Goal: Obtain resource: Obtain resource

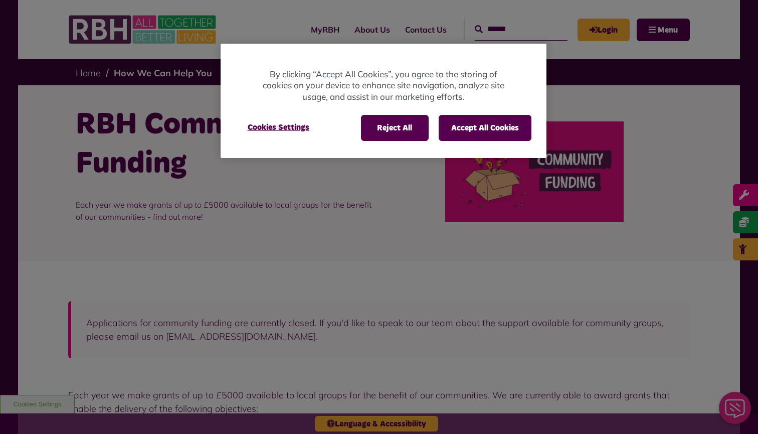
click at [399, 243] on div at bounding box center [379, 217] width 758 height 434
click at [485, 128] on button "Accept All Cookies" at bounding box center [485, 128] width 93 height 26
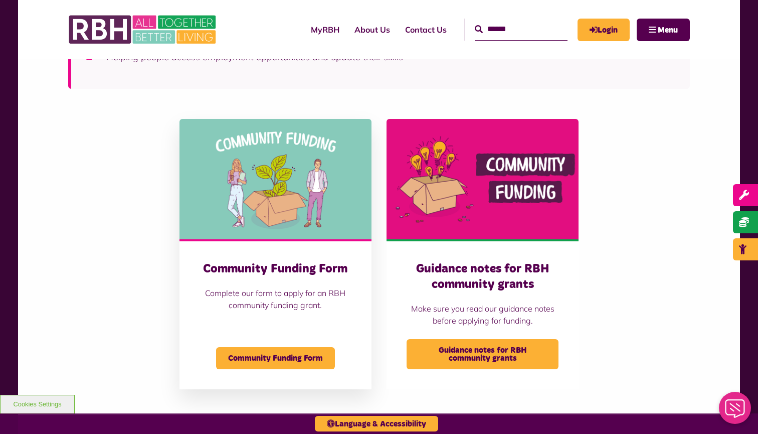
scroll to position [942, 0]
click at [293, 358] on span "Community Funding Form" at bounding box center [275, 358] width 119 height 22
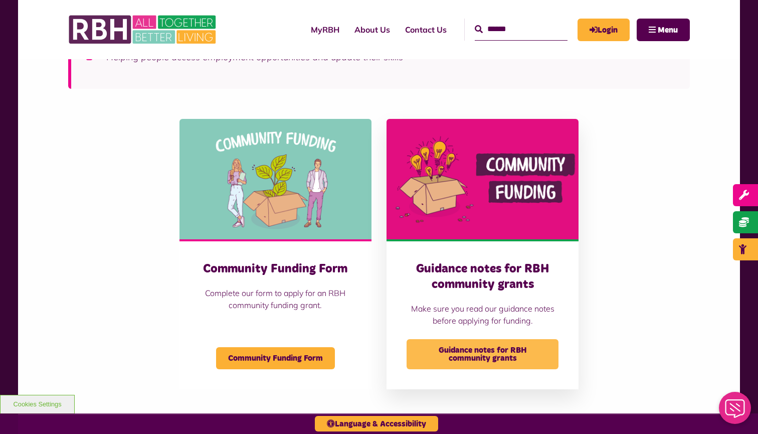
click at [491, 353] on span "Guidance notes for RBH community grants" at bounding box center [483, 354] width 152 height 30
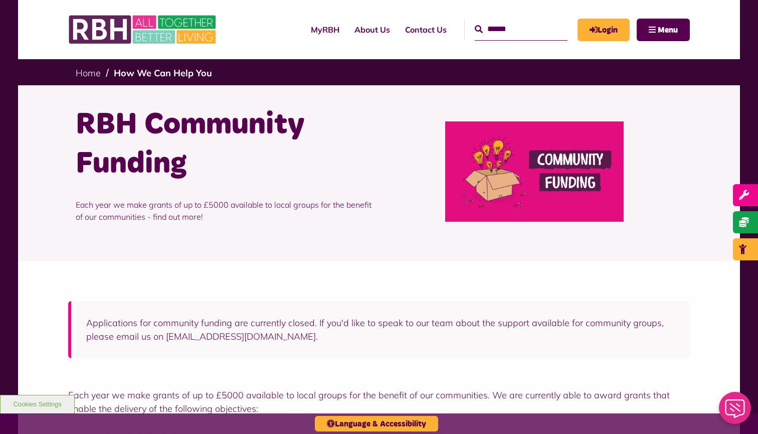
scroll to position [0, 0]
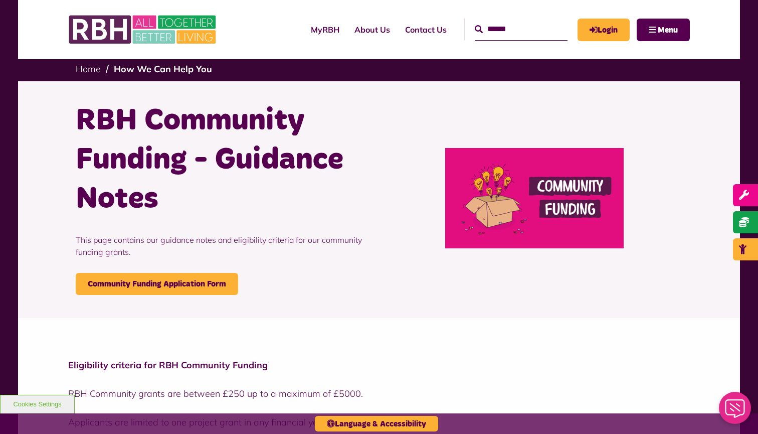
scroll to position [3, 0]
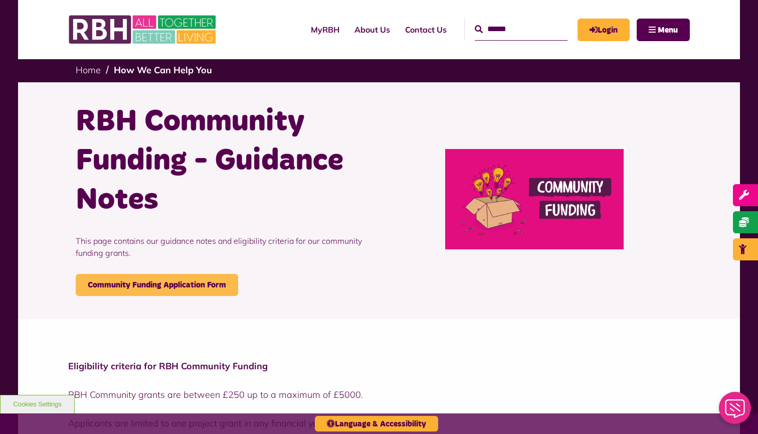
click at [192, 283] on link "Community Funding Application Form" at bounding box center [157, 285] width 163 height 22
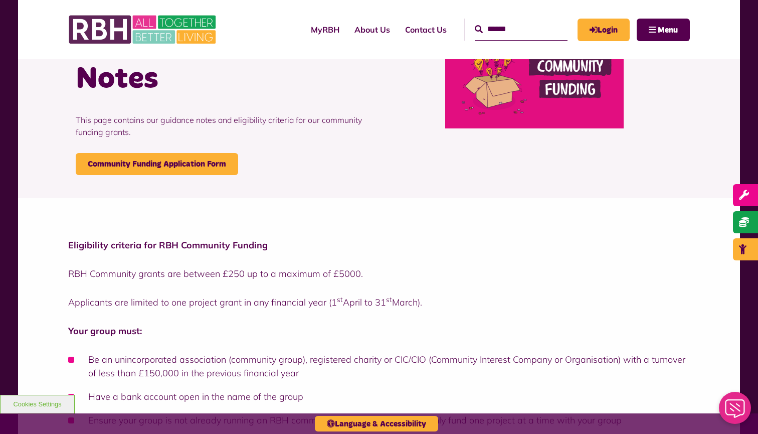
scroll to position [114, 0]
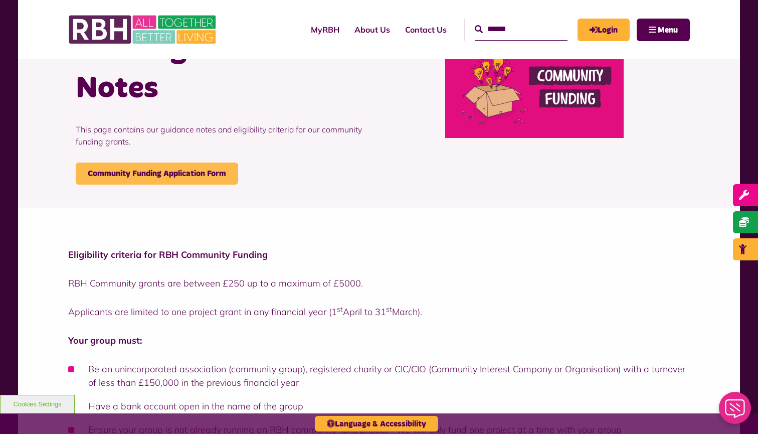
click at [193, 168] on link "Community Funding Application Form" at bounding box center [157, 174] width 163 height 22
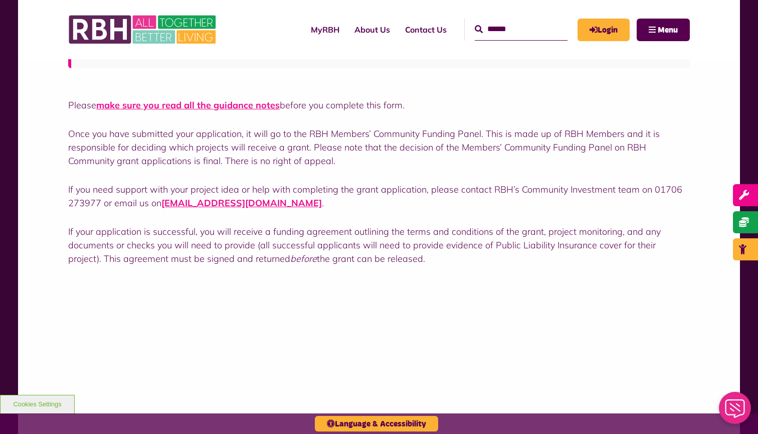
scroll to position [285, 0]
